Goal: Navigation & Orientation: Find specific page/section

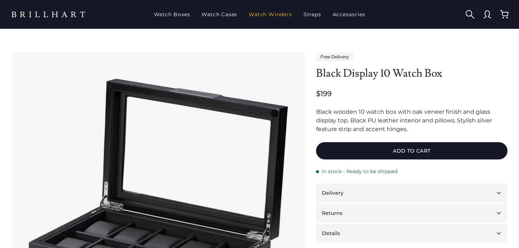
click at [271, 15] on link "Watch Winders" at bounding box center [270, 14] width 49 height 19
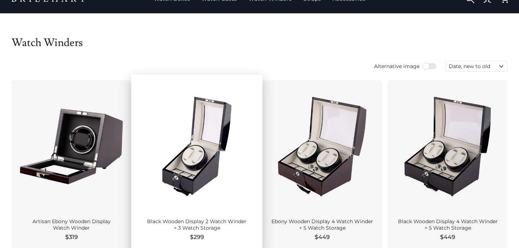
scroll to position [4, 0]
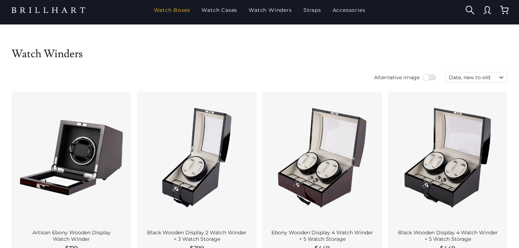
click at [184, 11] on link "Watch Boxes" at bounding box center [172, 10] width 42 height 19
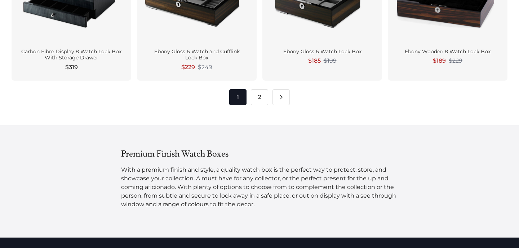
scroll to position [1041, 0]
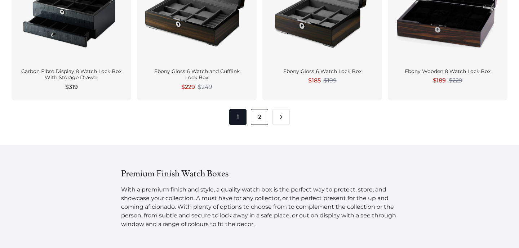
click at [263, 118] on link "2" at bounding box center [259, 117] width 17 height 16
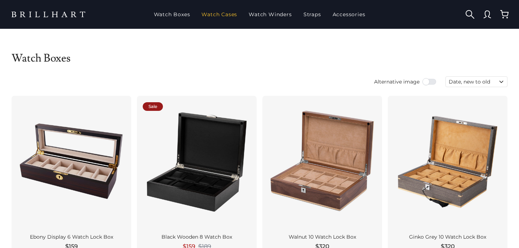
click at [223, 12] on link "Watch Cases" at bounding box center [219, 14] width 41 height 19
